Goal: Task Accomplishment & Management: Manage account settings

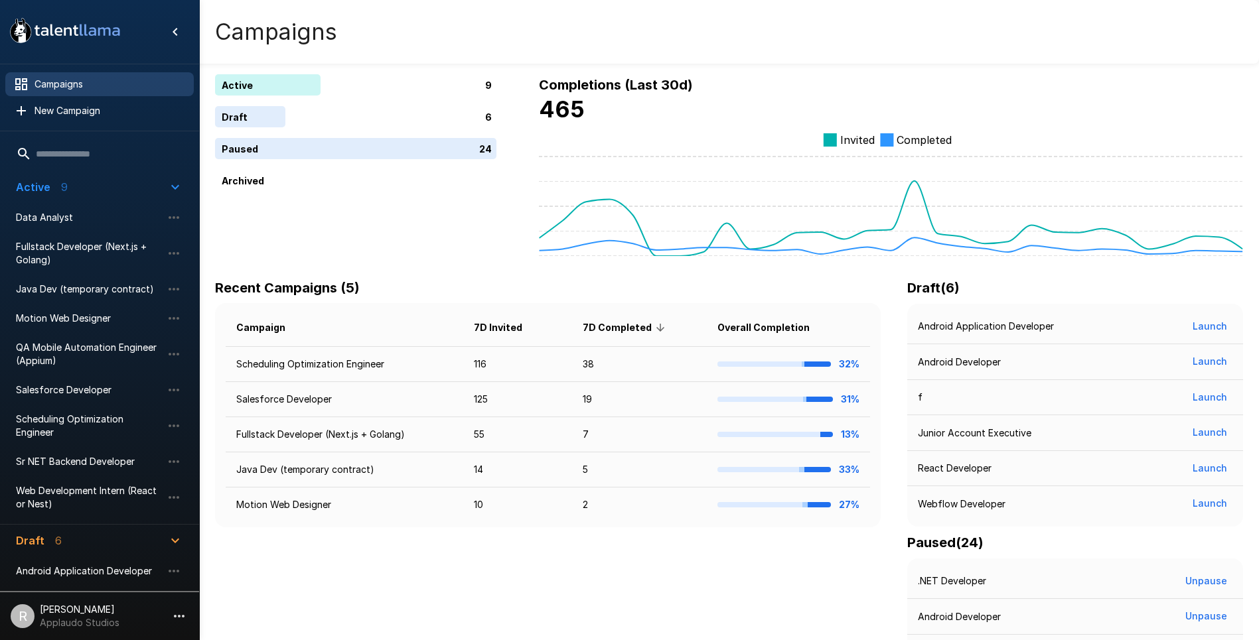
click at [177, 609] on icon "button" at bounding box center [179, 617] width 16 height 16
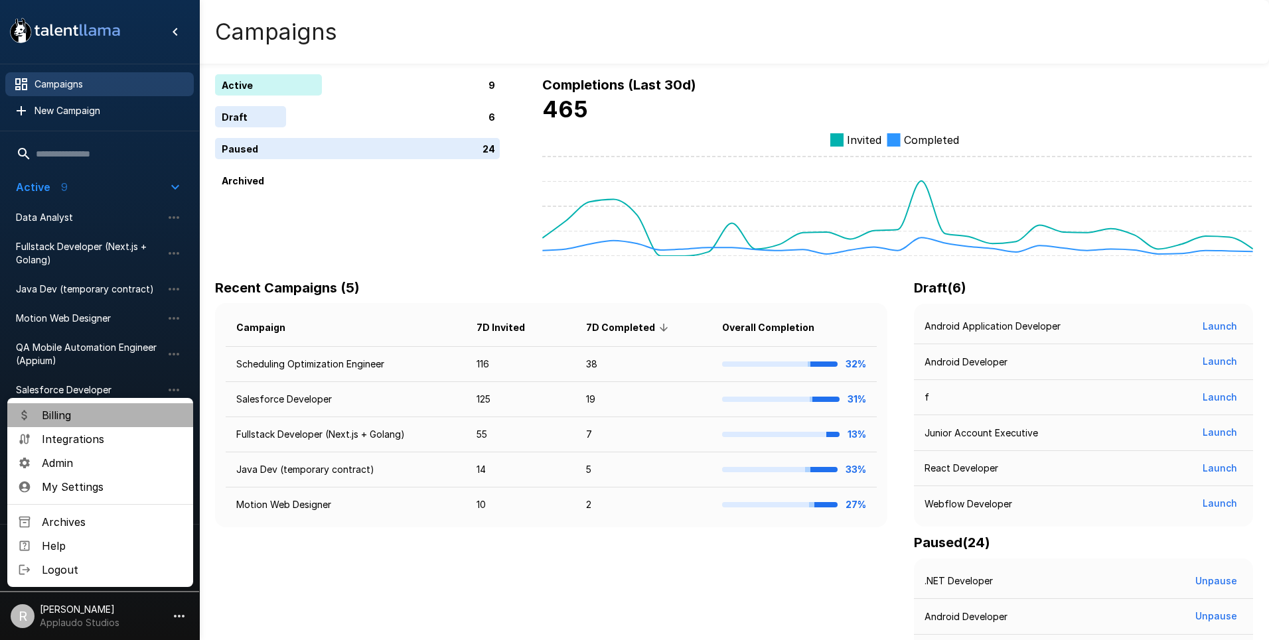
click at [112, 418] on span "Billing" at bounding box center [112, 415] width 141 height 16
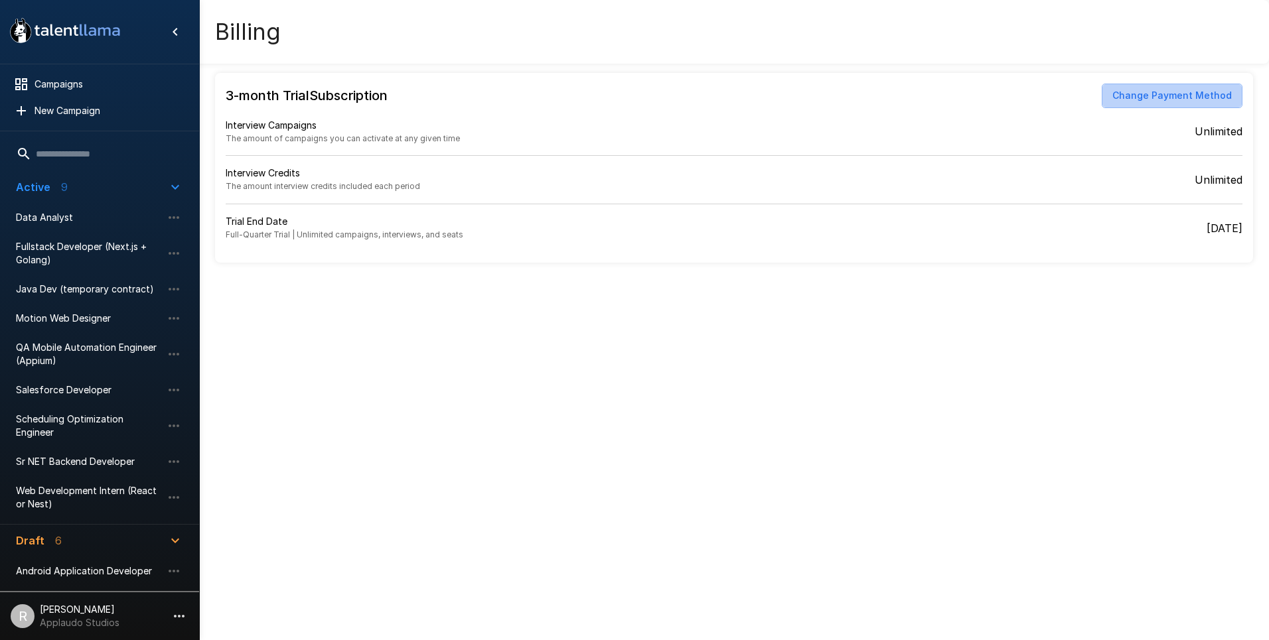
click at [1184, 98] on button "Change Payment Method" at bounding box center [1172, 96] width 141 height 25
